Goal: Task Accomplishment & Management: Complete application form

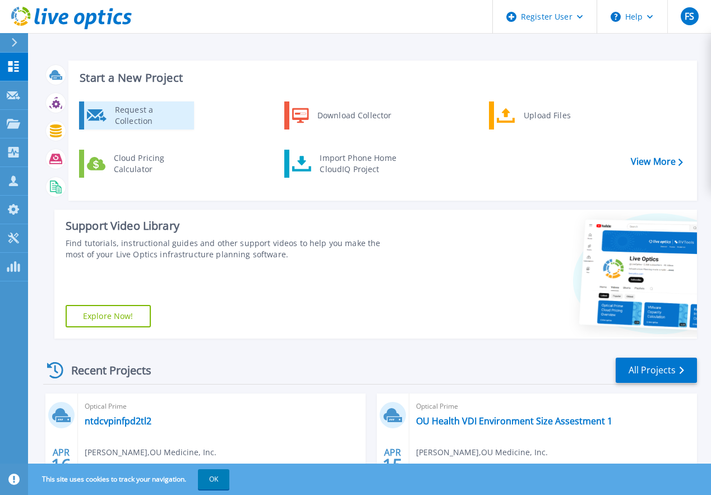
click at [134, 118] on div "Request a Collection" at bounding box center [150, 115] width 82 height 22
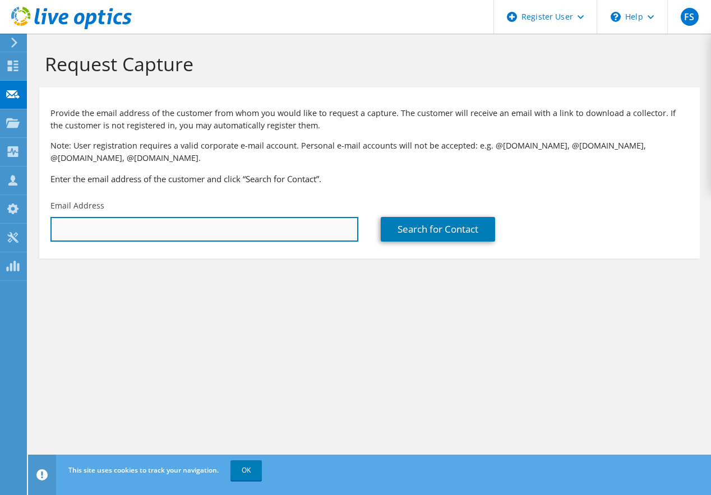
click at [206, 226] on input "text" at bounding box center [204, 229] width 308 height 25
paste input "[PERSON_NAME];"
drag, startPoint x: 155, startPoint y: 226, endPoint x: -59, endPoint y: 227, distance: 214.6
click at [0, 227] on html "FS Dell User [PERSON_NAME] [PERSON_NAME][EMAIL_ADDRESS][PERSON_NAME][DOMAIN_NAM…" at bounding box center [355, 247] width 711 height 495
paste input "[EMAIL_ADDRESS][DOMAIN_NAME]"
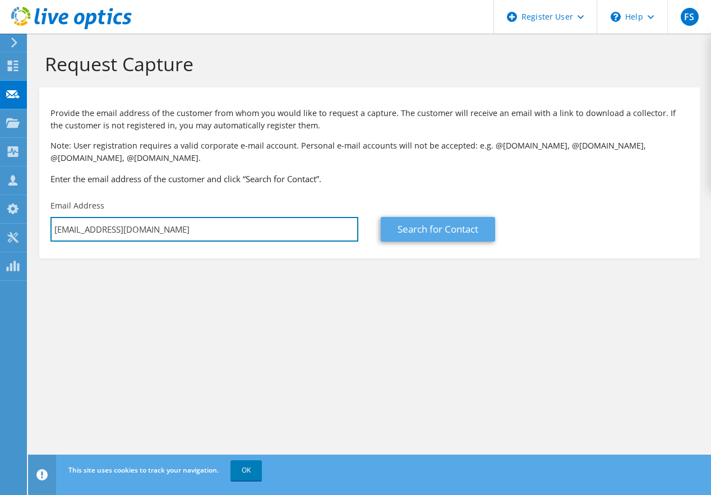
type input "[EMAIL_ADDRESS][DOMAIN_NAME]"
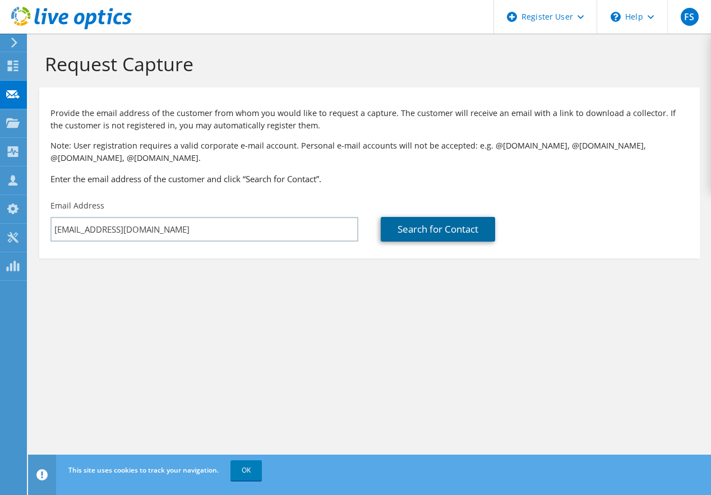
click at [471, 219] on link "Search for Contact" at bounding box center [438, 229] width 114 height 25
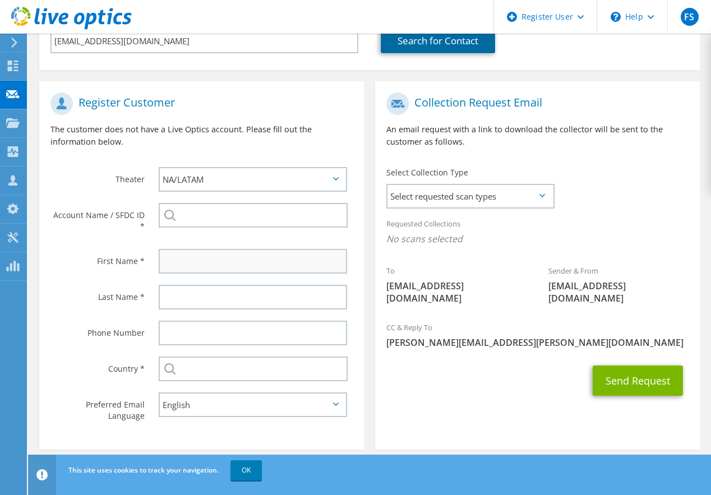
scroll to position [197, 0]
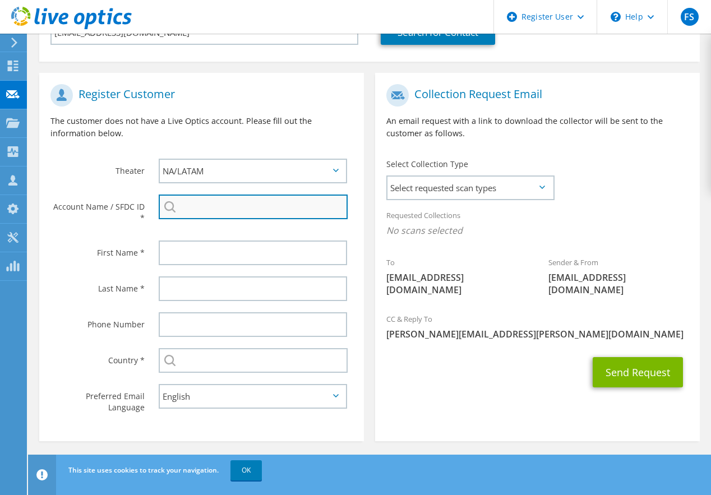
click at [261, 208] on input "search" at bounding box center [253, 206] width 189 height 25
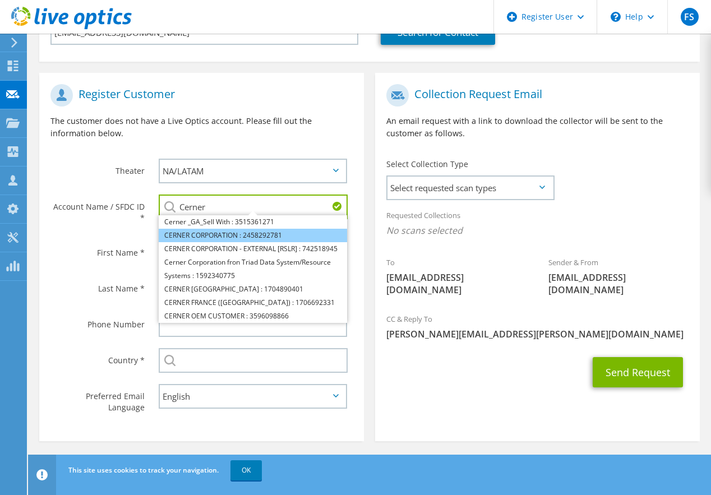
click at [244, 234] on li "CERNER CORPORATION : 2458292781" at bounding box center [253, 235] width 188 height 13
type input "CERNER CORPORATION : 2458292781"
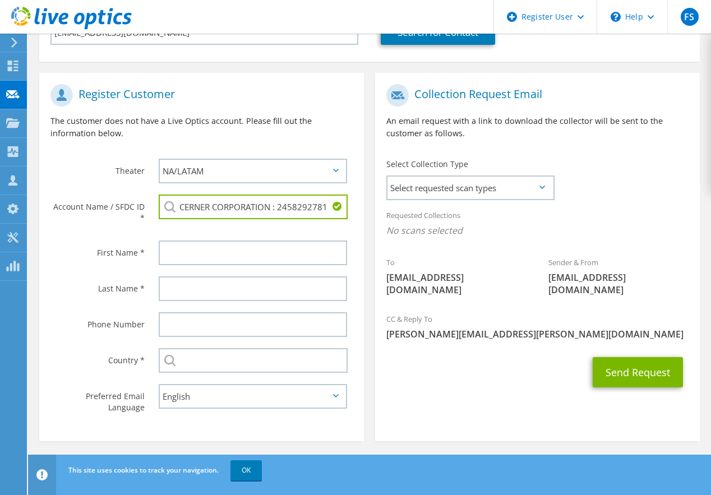
click at [395, 360] on div "Send Request" at bounding box center [537, 371] width 324 height 41
click at [539, 193] on span "Select requested scan types" at bounding box center [469, 188] width 165 height 22
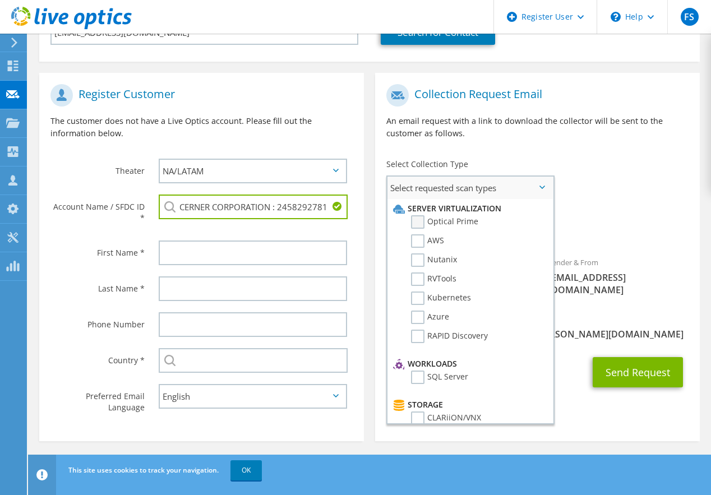
click at [451, 223] on label "Optical Prime" at bounding box center [444, 221] width 67 height 13
click at [0, 0] on input "Optical Prime" at bounding box center [0, 0] width 0 height 0
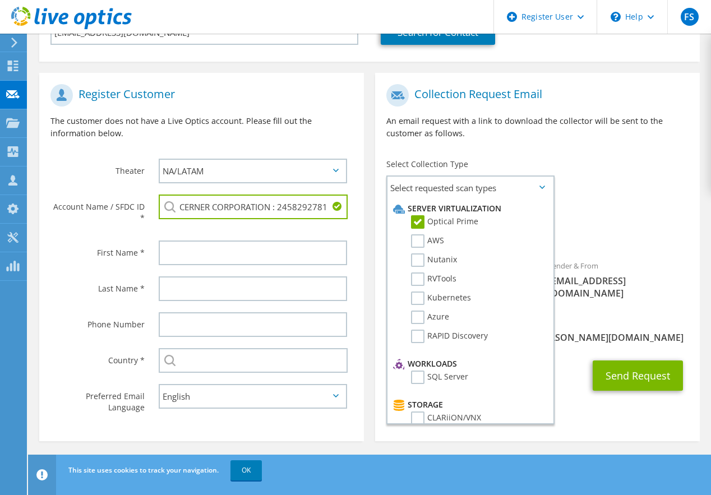
click at [638, 331] on span "[PERSON_NAME][EMAIL_ADDRESS][PERSON_NAME][DOMAIN_NAME]" at bounding box center [537, 337] width 302 height 12
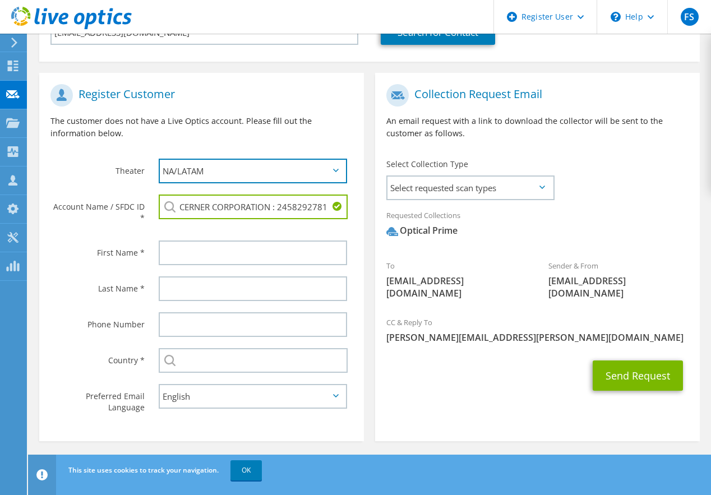
click at [325, 170] on select "APJ EMEA NA/LATAM" at bounding box center [253, 171] width 188 height 25
select select "2"
click at [159, 159] on select "APJ EMEA NA/LATAM" at bounding box center [253, 171] width 188 height 25
click at [333, 169] on icon at bounding box center [336, 170] width 6 height 3
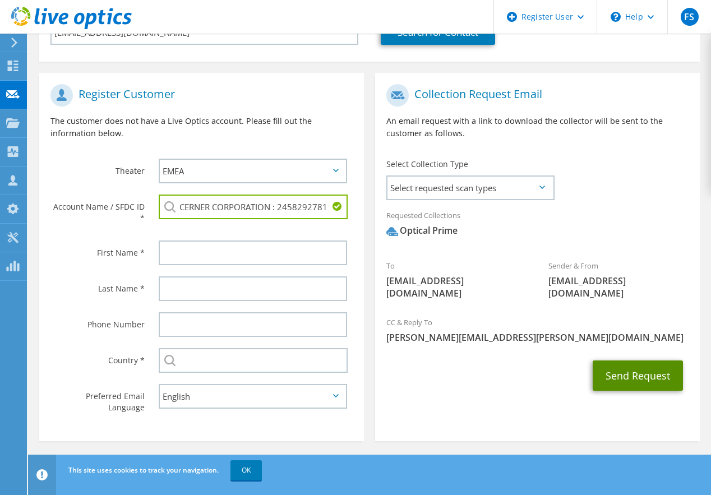
click at [638, 365] on button "Send Request" at bounding box center [637, 375] width 90 height 30
